Goal: Communication & Community: Answer question/provide support

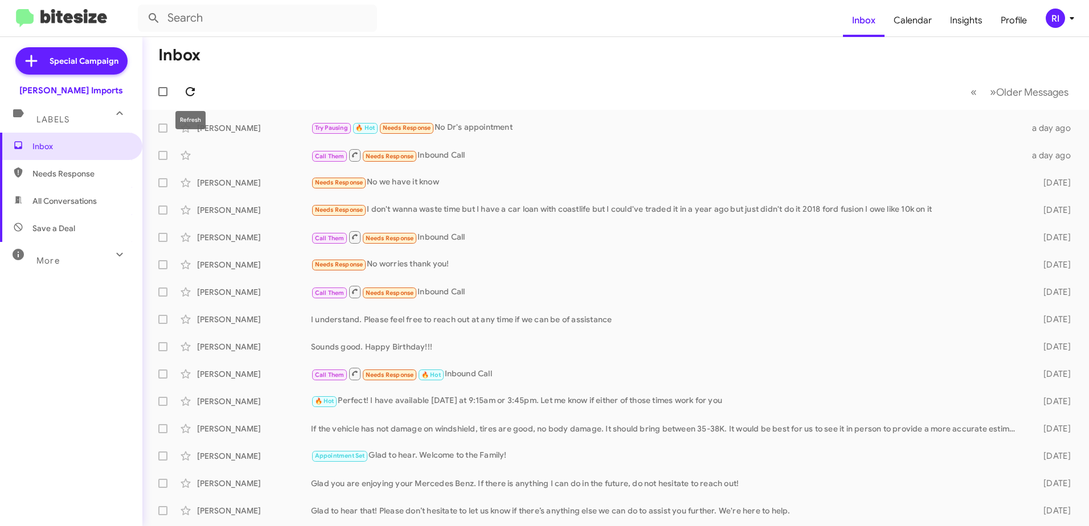
click at [192, 87] on icon at bounding box center [190, 92] width 14 height 14
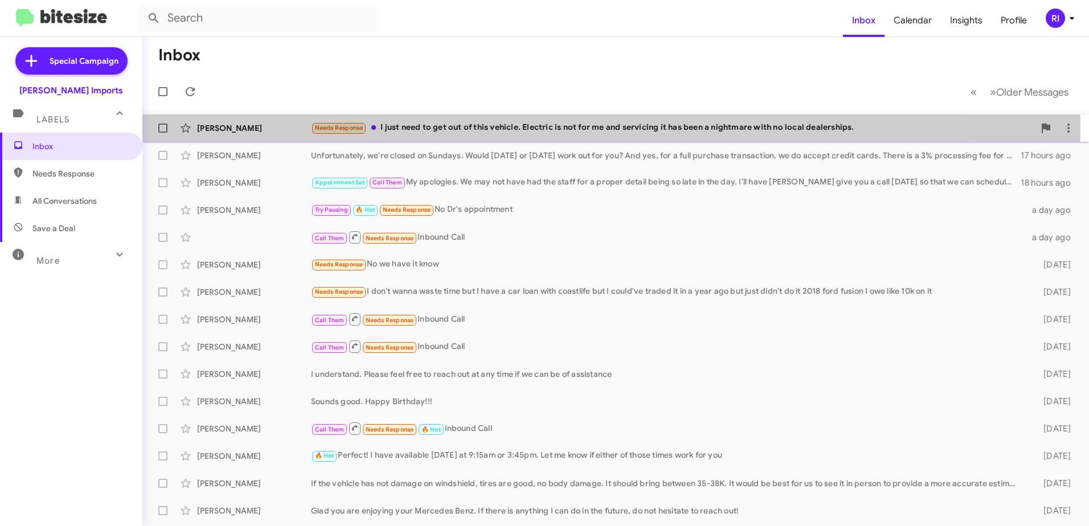
click at [518, 128] on div "Needs Response I just need to get out of this vehicle. Electric is not for me a…" at bounding box center [673, 127] width 724 height 13
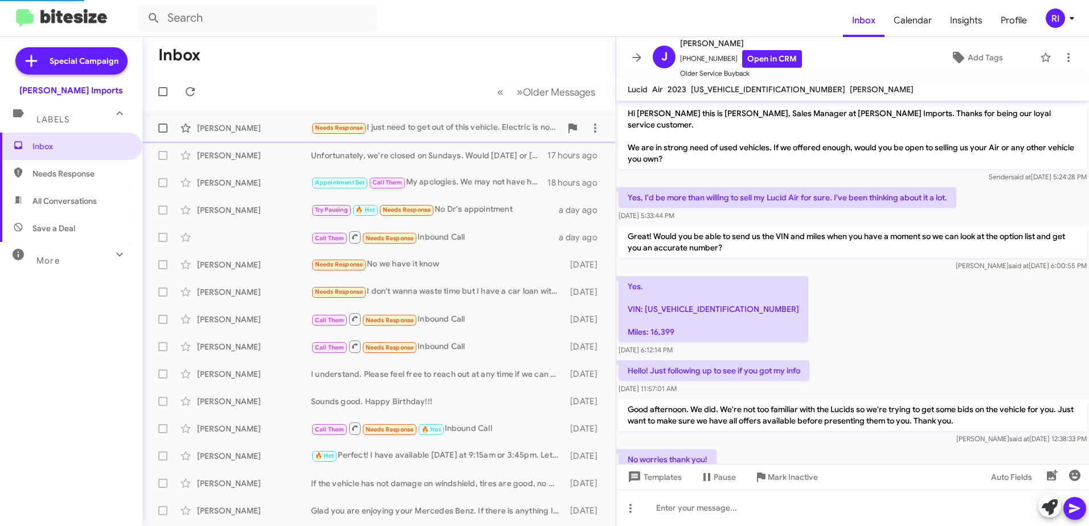
scroll to position [189, 0]
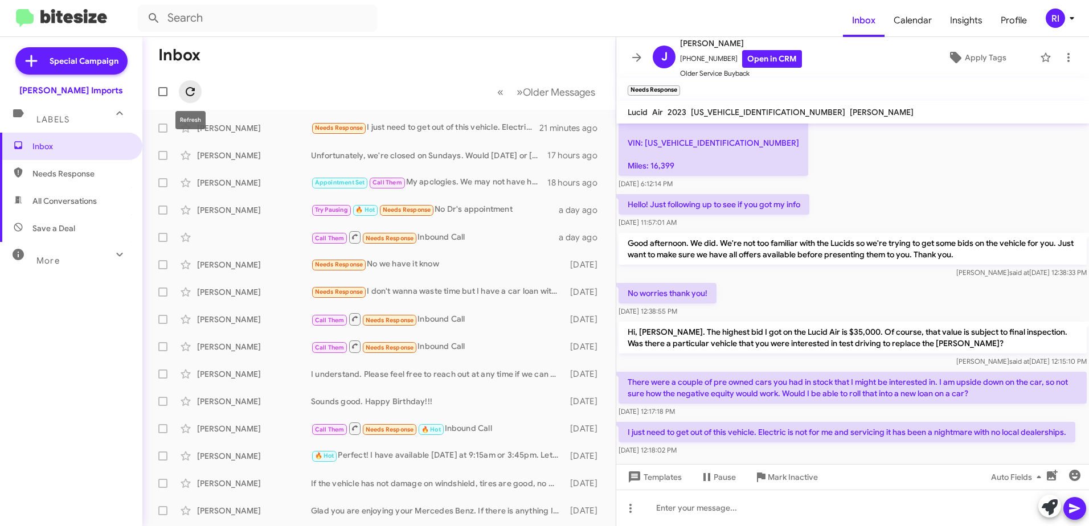
click at [193, 88] on icon at bounding box center [190, 92] width 14 height 14
click at [456, 123] on div "Needs Response Important As of [DATE], the payoff amount is $48,563.06" at bounding box center [436, 127] width 250 height 13
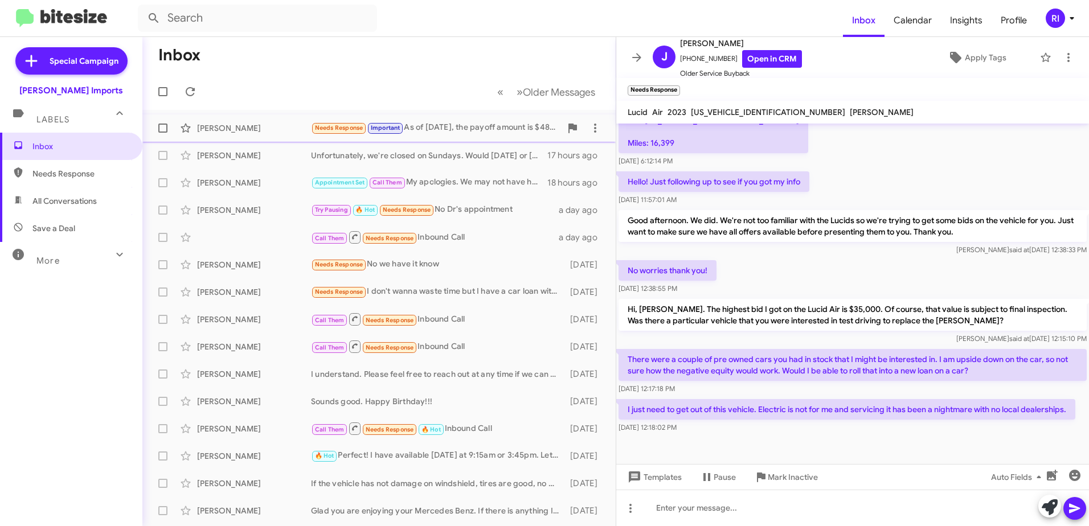
click at [459, 131] on div "Needs Response Important As of [DATE], the payoff amount is $48,563.06" at bounding box center [436, 127] width 250 height 13
click at [440, 126] on div "Needs Response Important As of [DATE], the payoff amount is $48,563.06" at bounding box center [436, 127] width 250 height 13
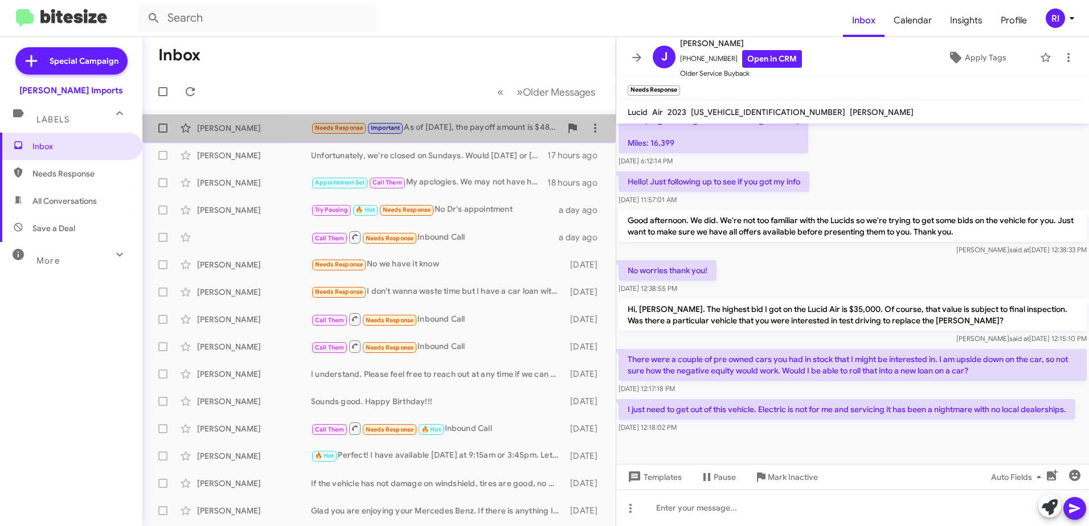
click at [488, 125] on div "Needs Response Important As of [DATE], the payoff amount is $48,563.06" at bounding box center [436, 127] width 250 height 13
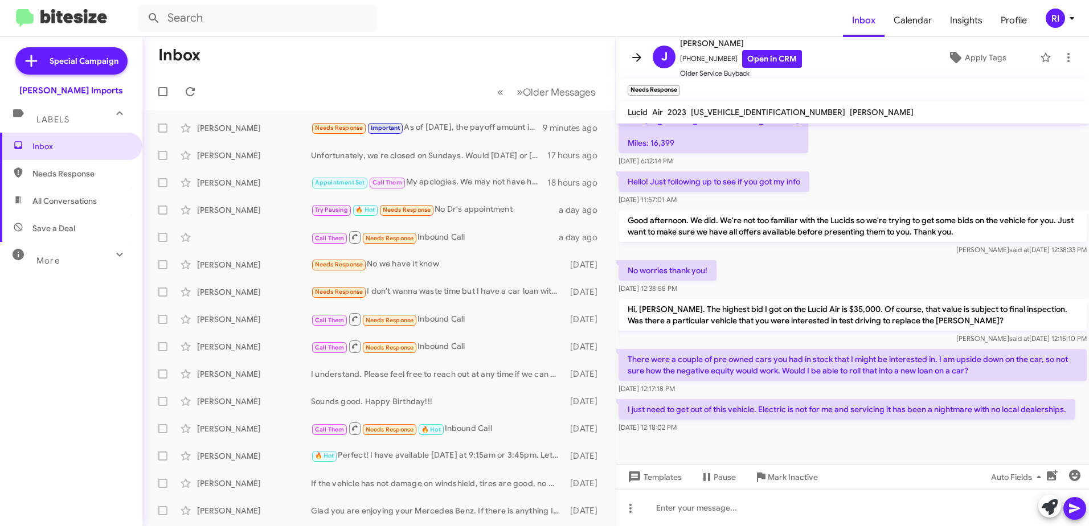
click at [642, 56] on icon at bounding box center [637, 58] width 14 height 14
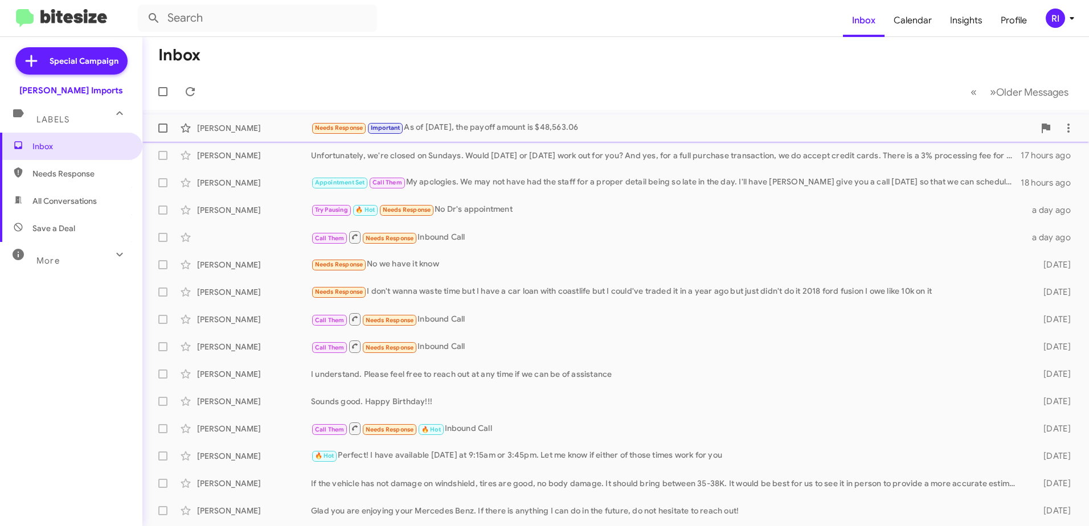
click at [447, 124] on div "Needs Response Important As of [DATE], the payoff amount is $48,563.06" at bounding box center [673, 127] width 724 height 13
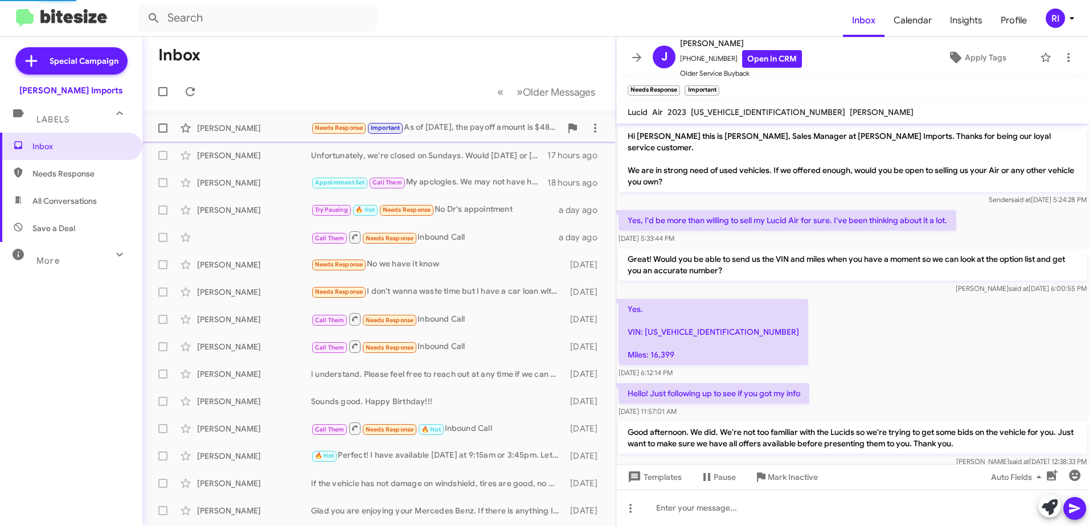
scroll to position [284, 0]
